Goal: Task Accomplishment & Management: Manage account settings

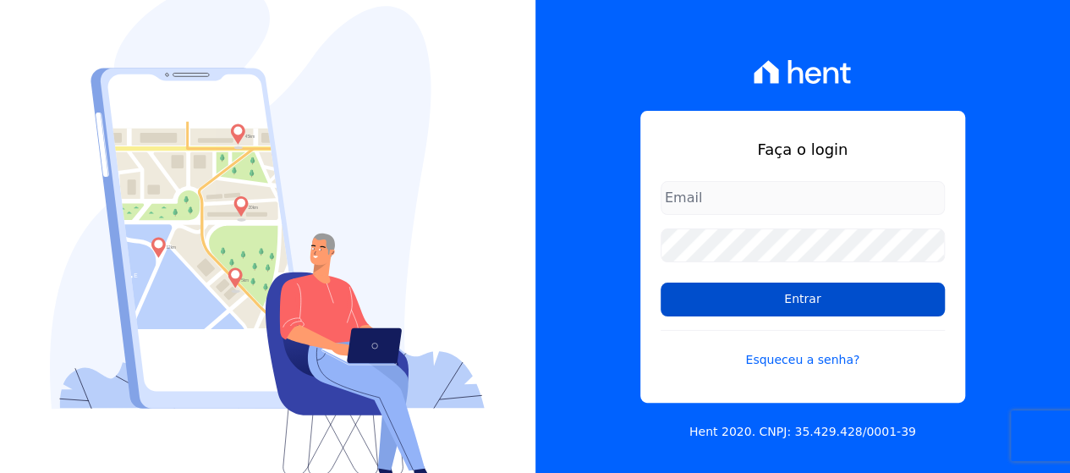
type input "[EMAIL_ADDRESS][DOMAIN_NAME]"
click at [691, 294] on input "Entrar" at bounding box center [803, 300] width 284 height 34
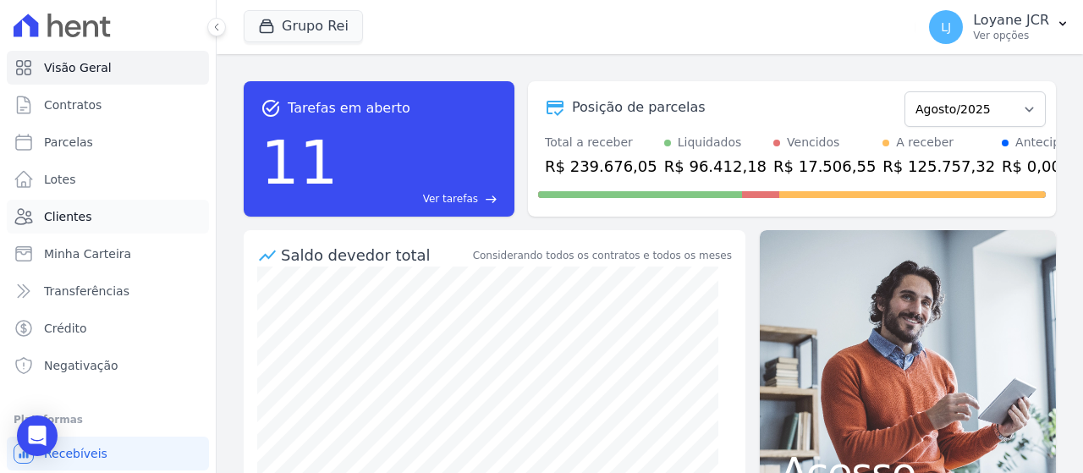
click at [100, 216] on link "Clientes" at bounding box center [108, 217] width 202 height 34
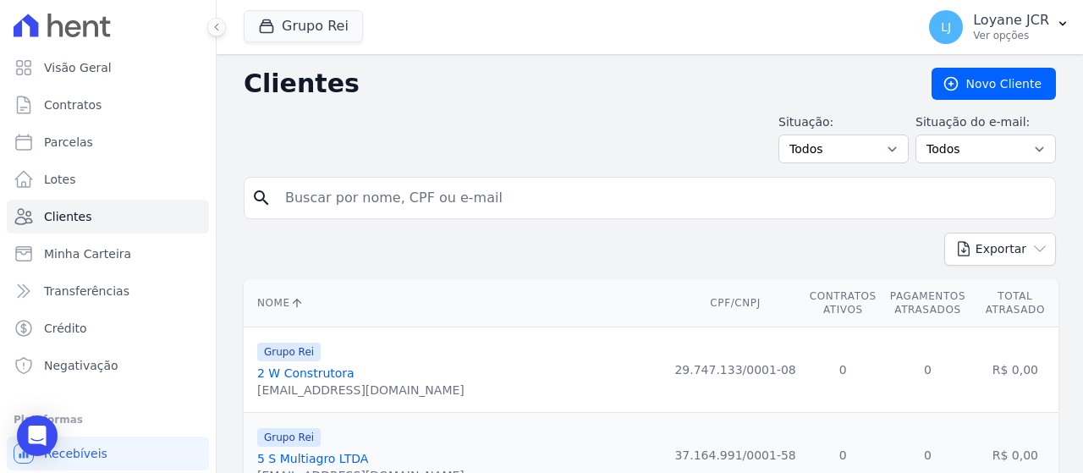
click at [340, 199] on input "search" at bounding box center [661, 198] width 773 height 34
paste input "[PERSON_NAME]"
type input "[PERSON_NAME]"
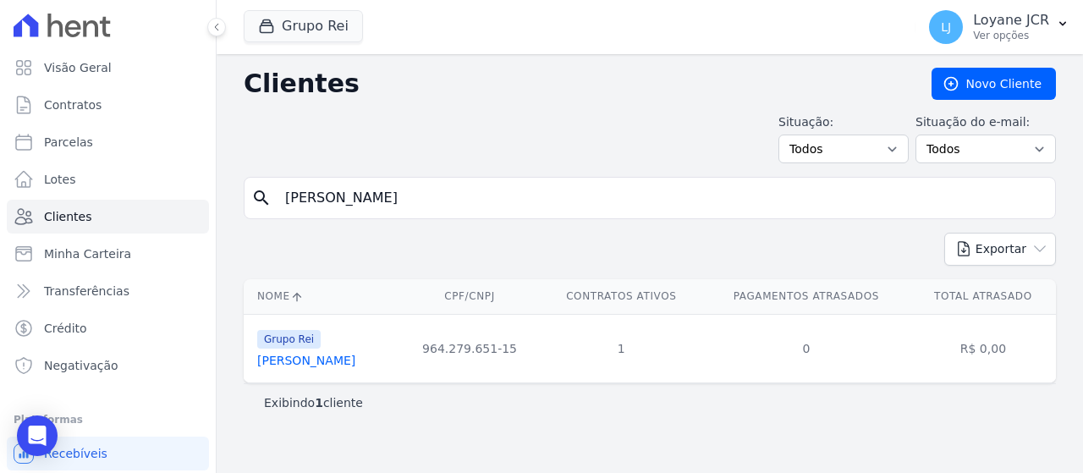
click at [314, 366] on link "[PERSON_NAME]" at bounding box center [306, 361] width 98 height 14
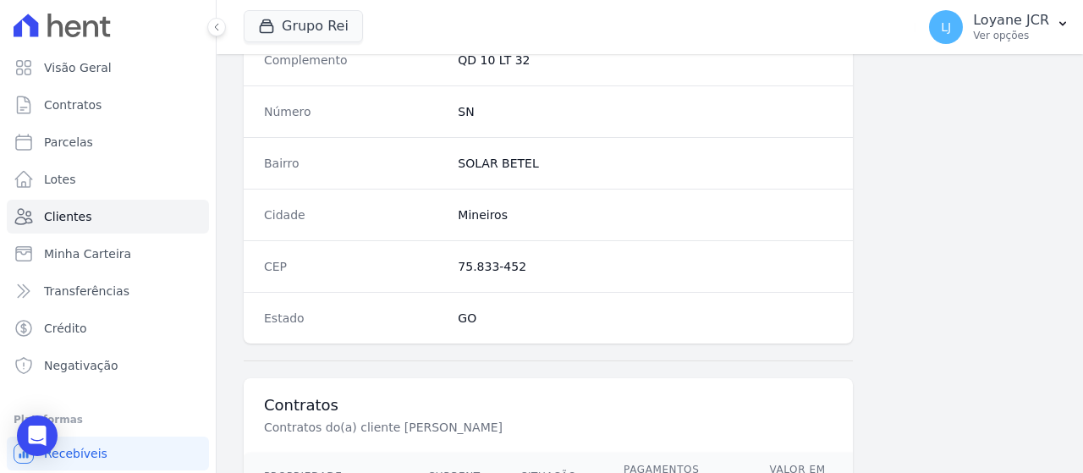
scroll to position [1193, 0]
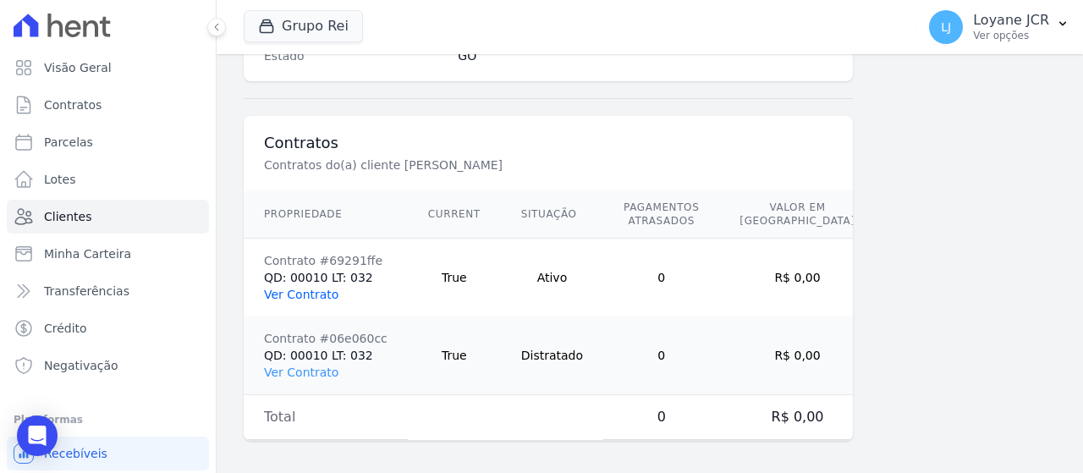
click at [320, 294] on link "Ver Contrato" at bounding box center [301, 295] width 74 height 14
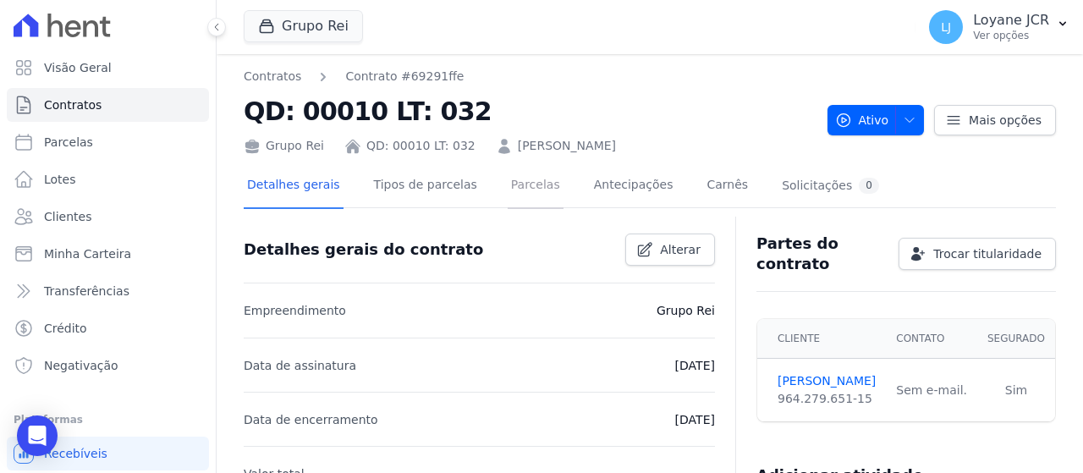
click at [528, 186] on link "Parcelas" at bounding box center [536, 186] width 56 height 45
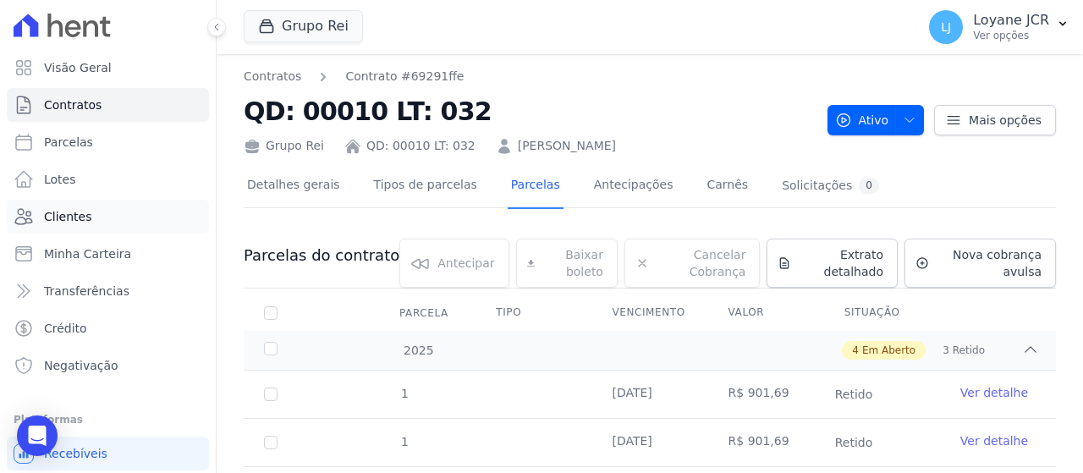
click at [34, 212] on link "Clientes" at bounding box center [108, 217] width 202 height 34
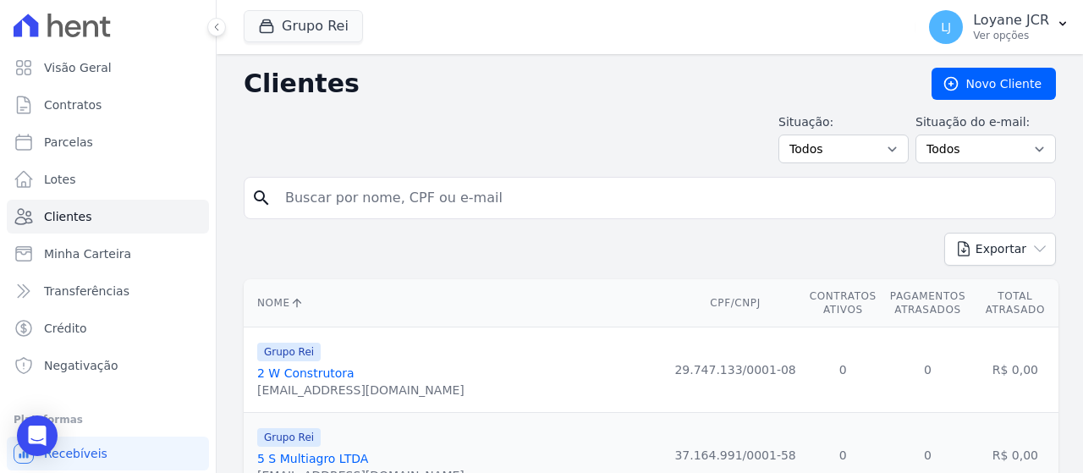
click at [332, 185] on input "search" at bounding box center [661, 198] width 773 height 34
paste input "[PERSON_NAME]"
type input "[PERSON_NAME]"
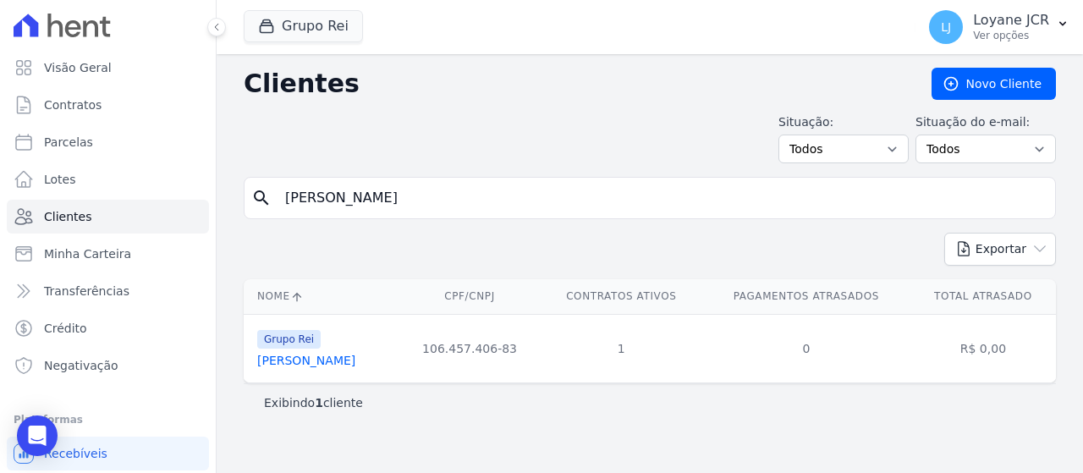
click at [303, 357] on link "[PERSON_NAME]" at bounding box center [306, 361] width 98 height 14
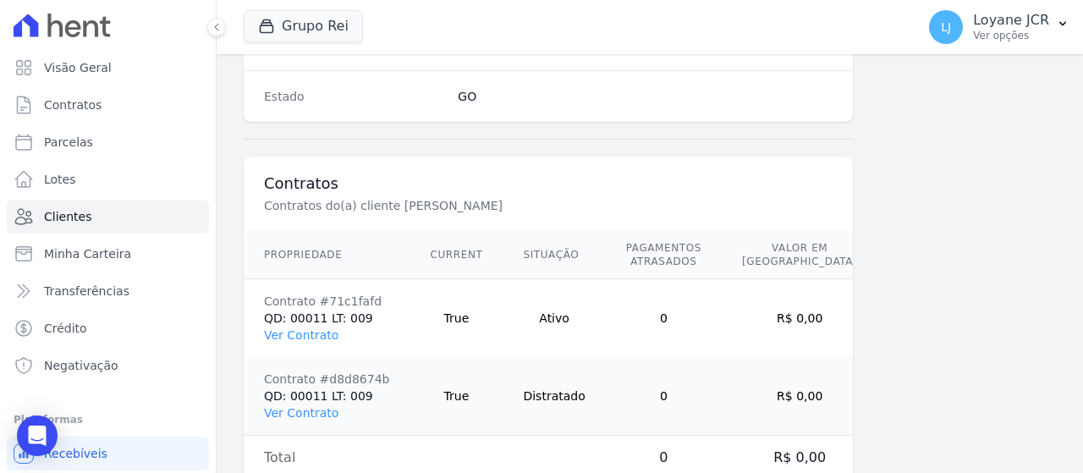
scroll to position [1193, 0]
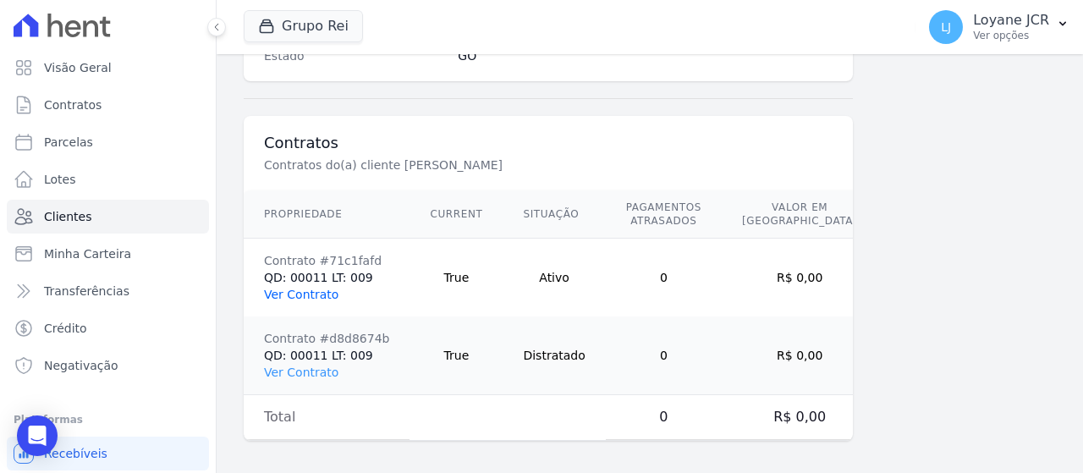
click at [294, 294] on link "Ver Contrato" at bounding box center [301, 295] width 74 height 14
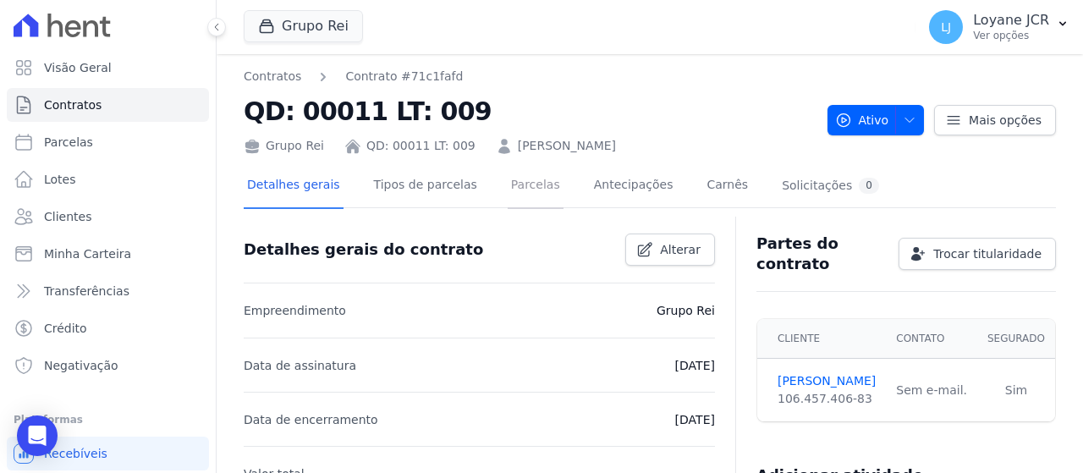
click at [512, 181] on link "Parcelas" at bounding box center [536, 186] width 56 height 45
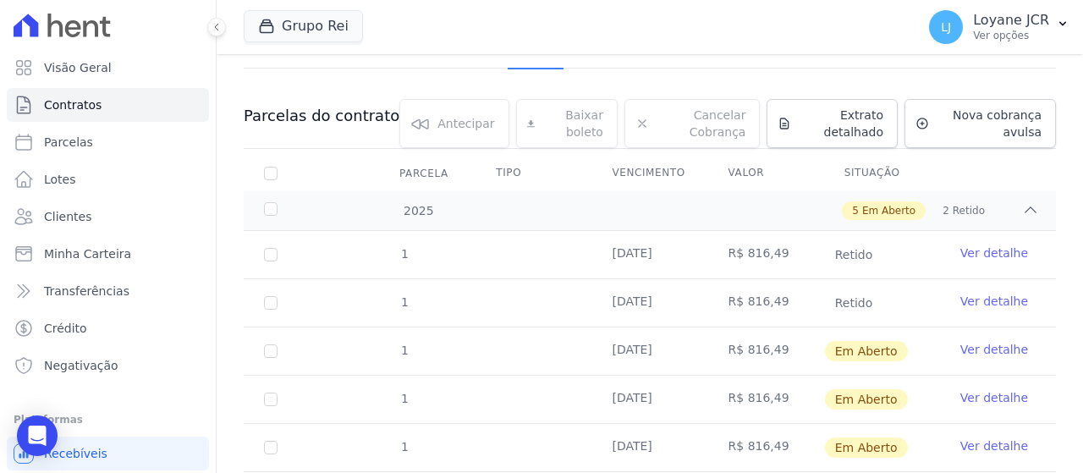
scroll to position [169, 0]
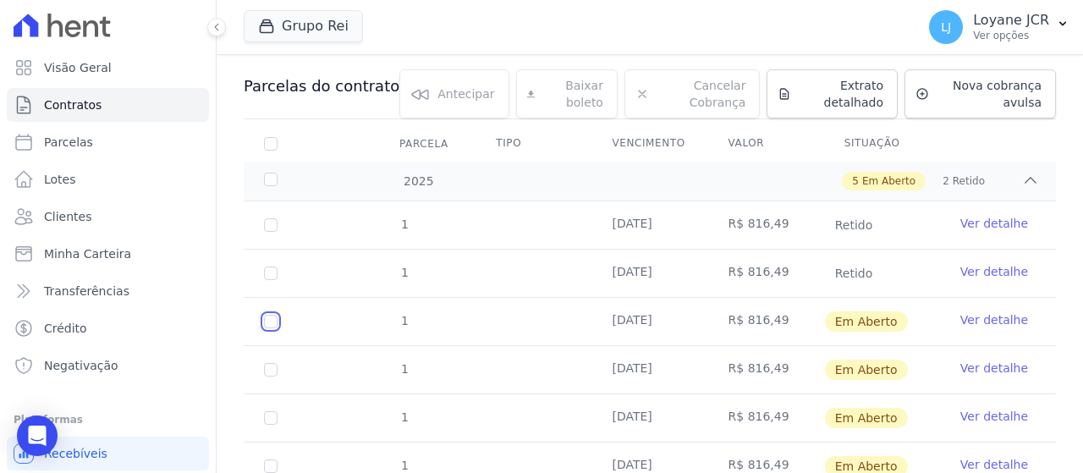
click at [273, 321] on input "checkbox" at bounding box center [271, 322] width 14 height 14
checkbox input "true"
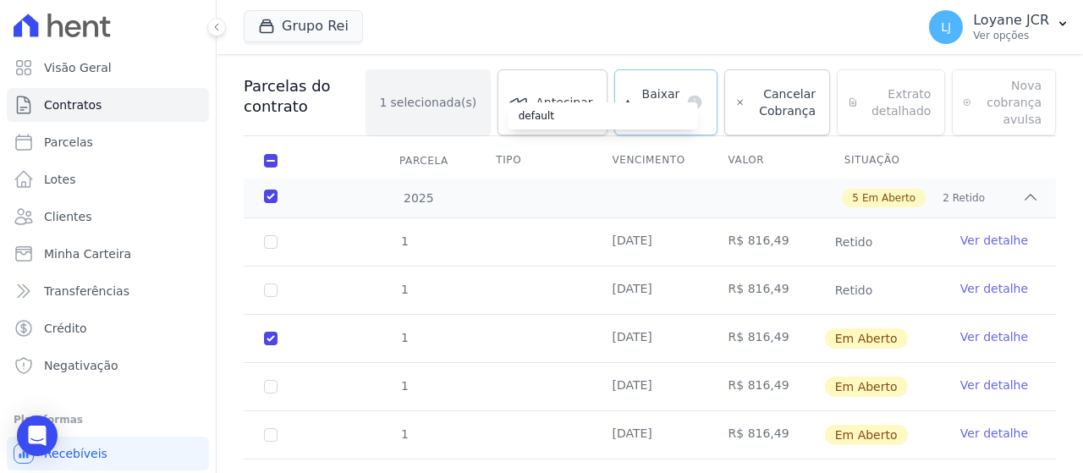
click at [695, 102] on icon at bounding box center [695, 103] width 14 height 14
